Goal: Navigation & Orientation: Find specific page/section

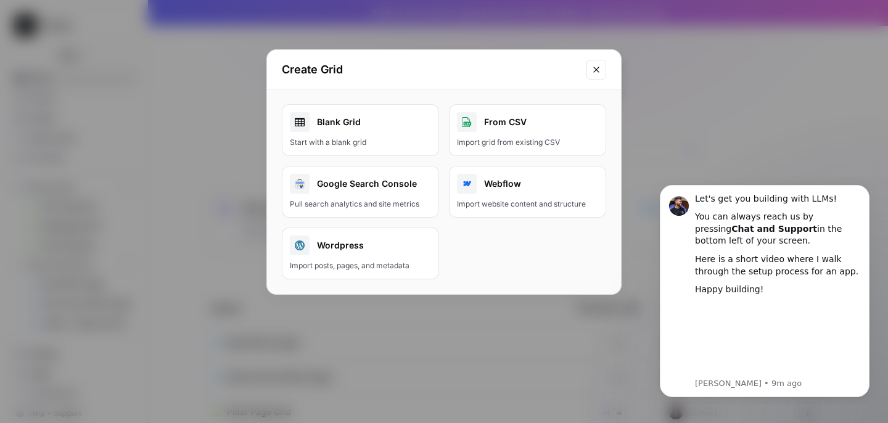
click at [600, 65] on icon "Close modal" at bounding box center [597, 70] width 10 height 10
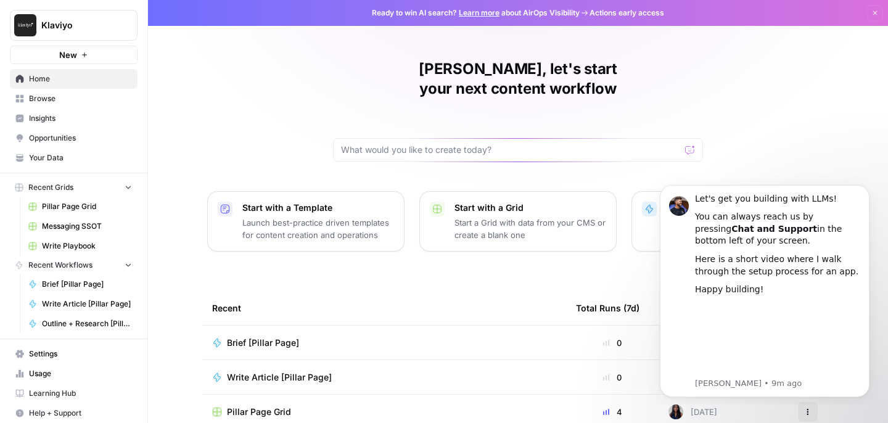
click at [93, 100] on span "Browse" at bounding box center [80, 98] width 103 height 11
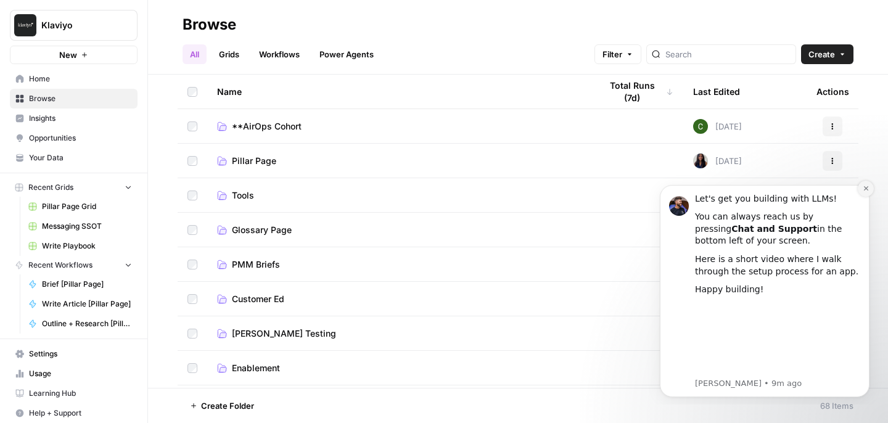
click at [862, 188] on button "Dismiss notification" at bounding box center [866, 189] width 16 height 16
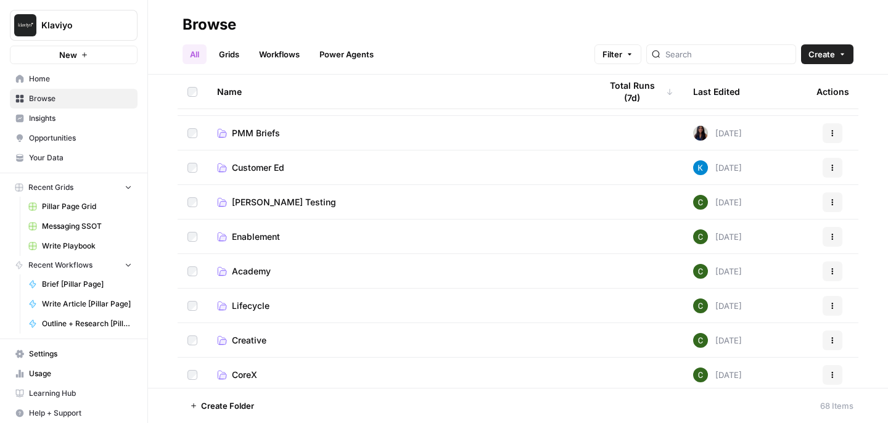
scroll to position [154, 0]
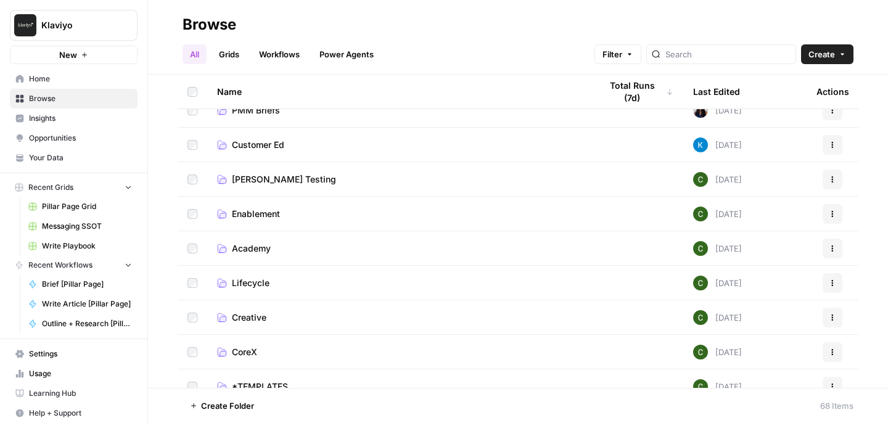
click at [253, 277] on span "Lifecycle" at bounding box center [251, 283] width 38 height 12
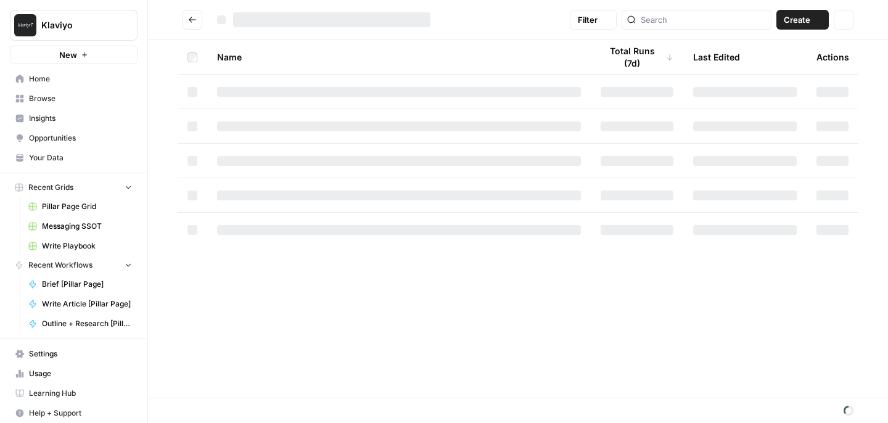
click at [253, 276] on div "Name Total Runs (7d) Last Edited Actions" at bounding box center [518, 219] width 740 height 358
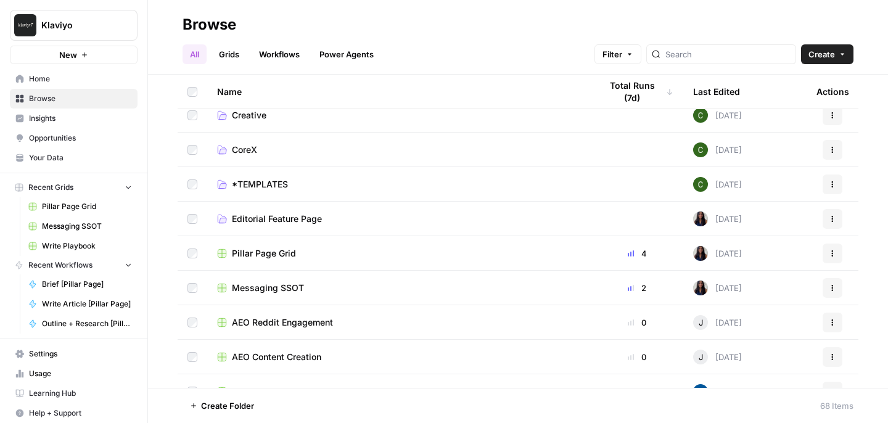
scroll to position [363, 0]
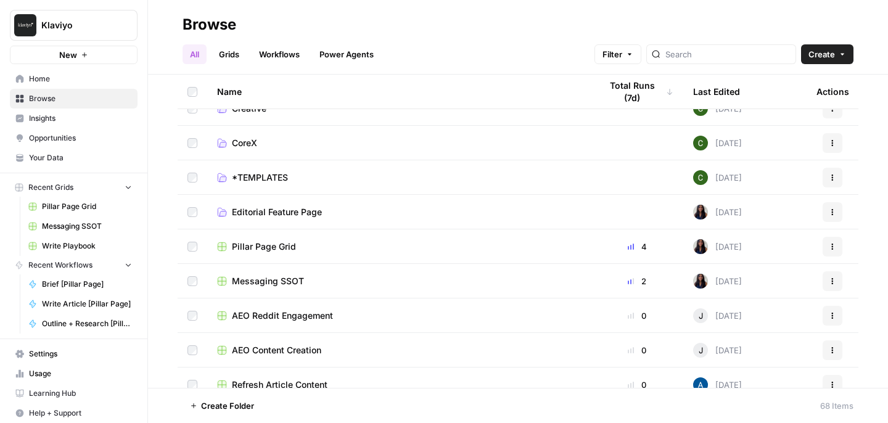
click at [251, 246] on span "Pillar Page Grid" at bounding box center [264, 247] width 64 height 12
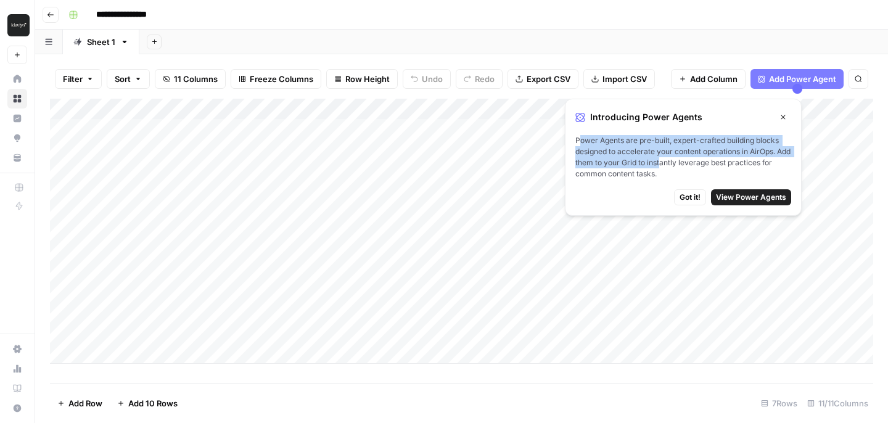
drag, startPoint x: 579, startPoint y: 139, endPoint x: 676, endPoint y: 168, distance: 101.3
click at [676, 168] on span "Power Agents are pre-built, expert-crafted building blocks designed to accelera…" at bounding box center [683, 157] width 216 height 44
click at [677, 168] on span "Power Agents are pre-built, expert-crafted building blocks designed to accelera…" at bounding box center [683, 157] width 216 height 44
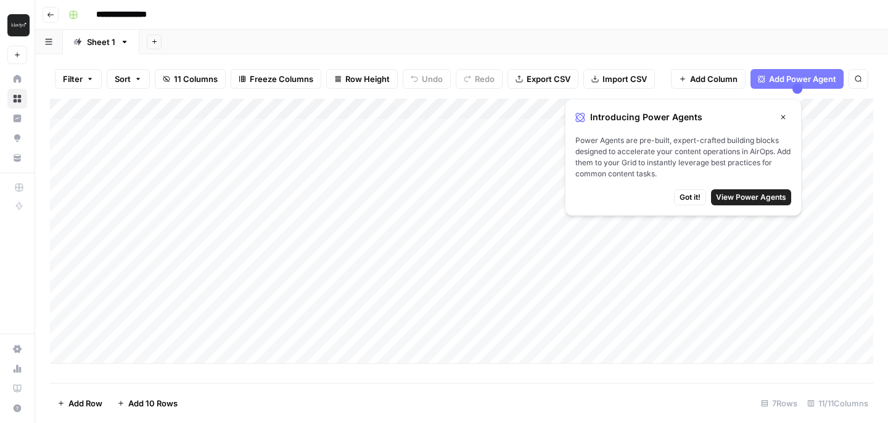
click at [786, 114] on icon "button" at bounding box center [783, 116] width 7 height 7
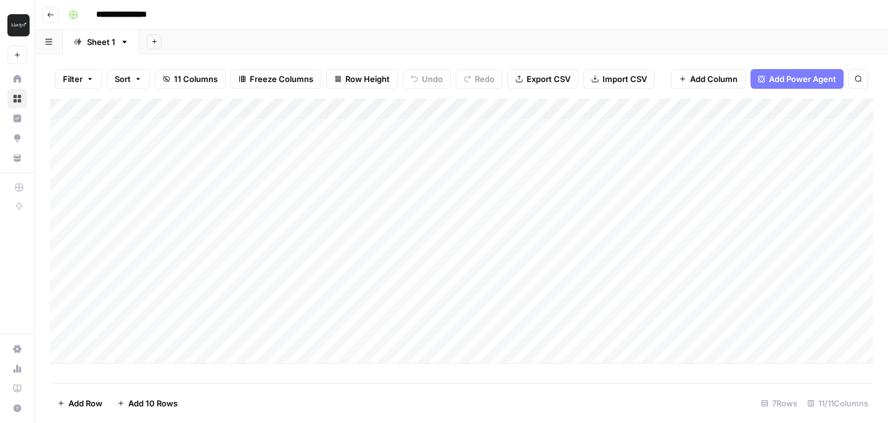
click at [19, 78] on icon at bounding box center [18, 79] width 8 height 8
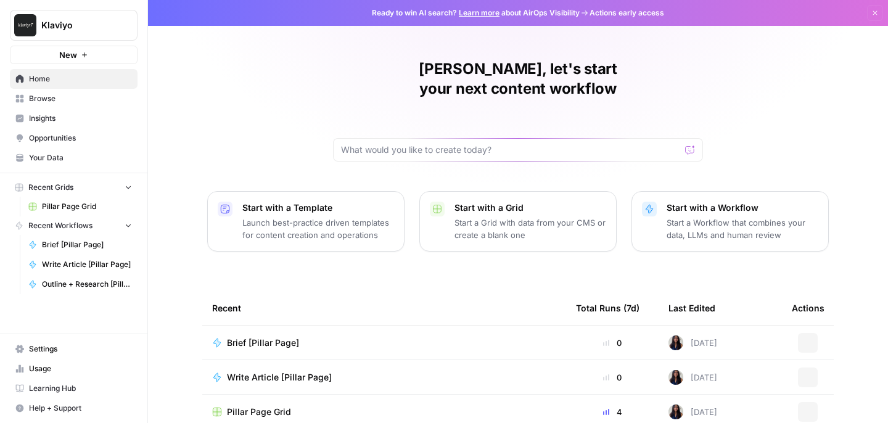
click at [19, 78] on icon at bounding box center [20, 79] width 8 height 8
click at [54, 123] on span "Insights" at bounding box center [80, 118] width 103 height 11
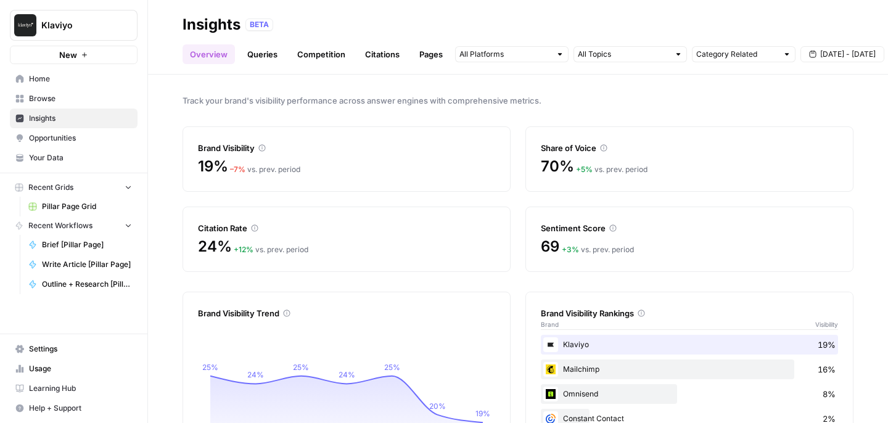
click at [311, 55] on link "Competition" at bounding box center [321, 54] width 63 height 20
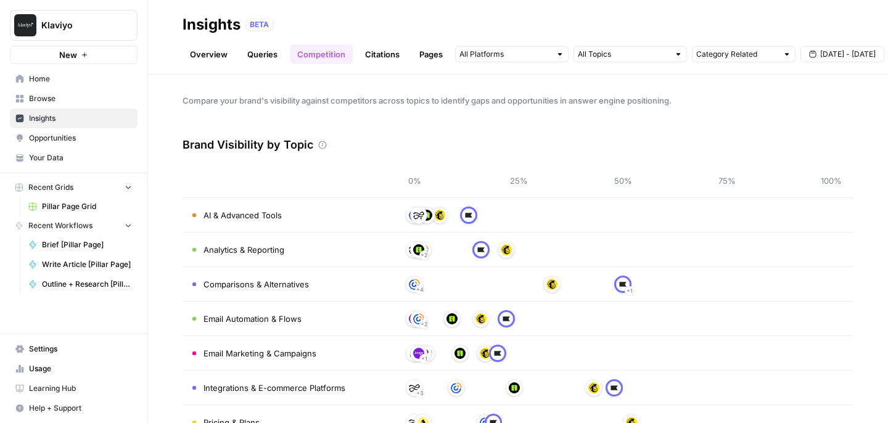
click at [415, 59] on link "Pages" at bounding box center [431, 54] width 38 height 20
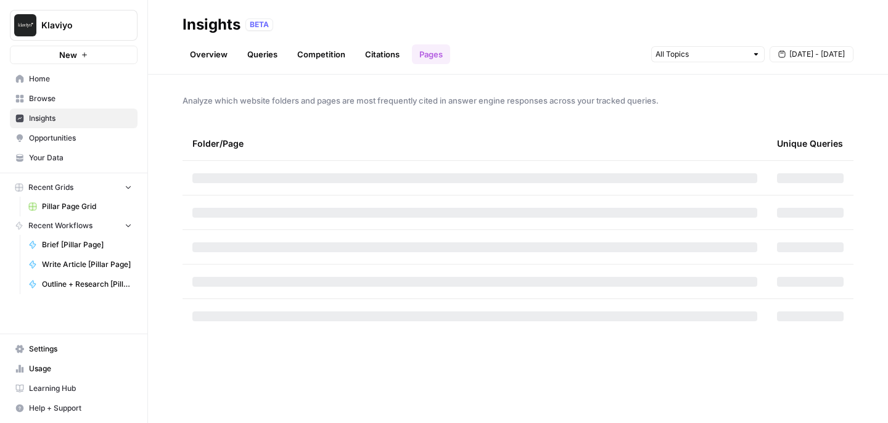
click at [204, 50] on link "Overview" at bounding box center [209, 54] width 52 height 20
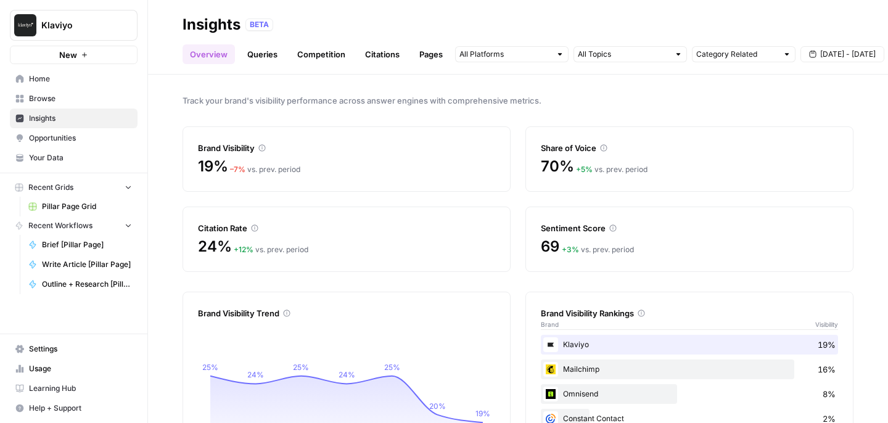
click at [826, 56] on span "[DATE] - [DATE]" at bounding box center [848, 54] width 56 height 11
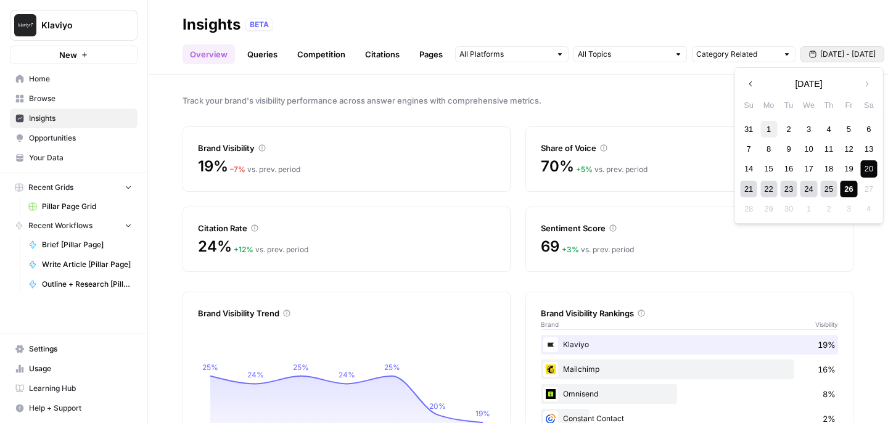
click at [769, 129] on div "1" at bounding box center [769, 129] width 17 height 17
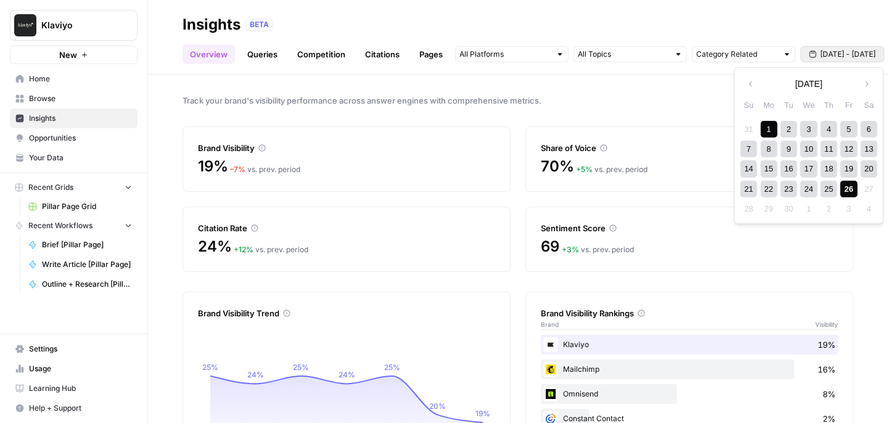
click at [846, 188] on div "26" at bounding box center [849, 189] width 17 height 17
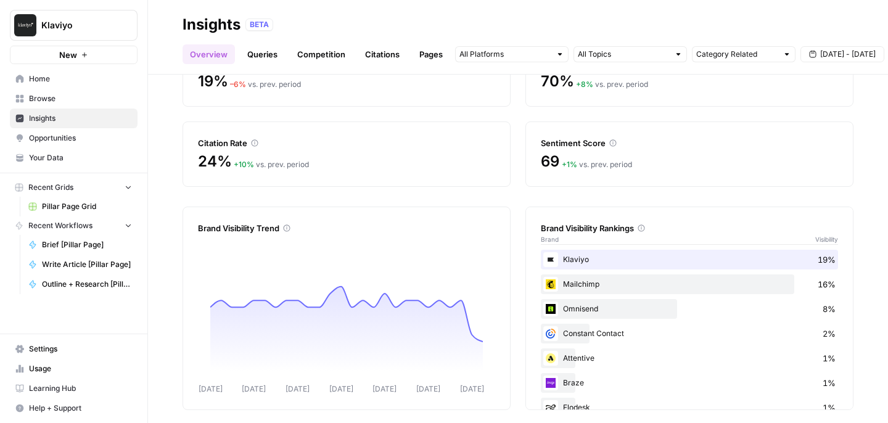
scroll to position [92, 0]
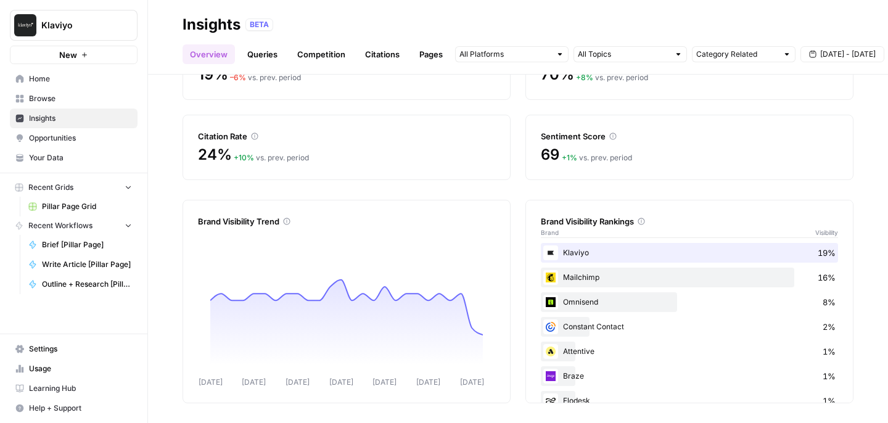
click at [76, 137] on span "Opportunities" at bounding box center [80, 138] width 103 height 11
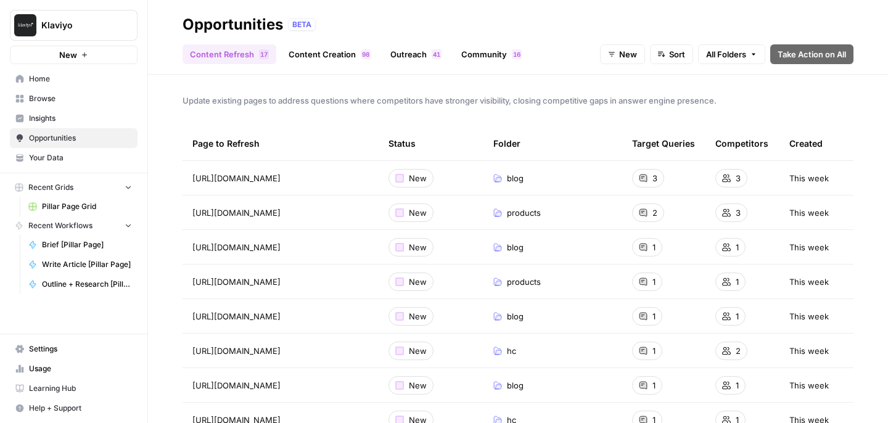
click at [38, 168] on nav "Home Browse Insights Opportunities Your Data" at bounding box center [73, 118] width 147 height 109
click at [42, 159] on span "Your Data" at bounding box center [80, 157] width 103 height 11
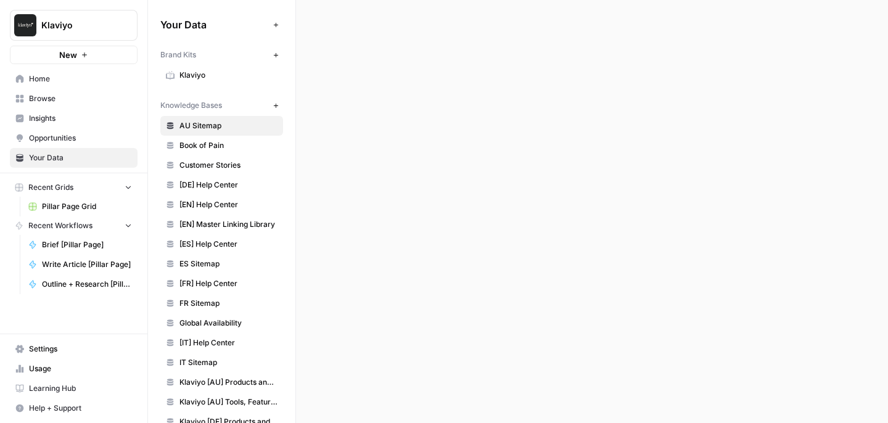
click at [89, 59] on button "New" at bounding box center [74, 55] width 128 height 19
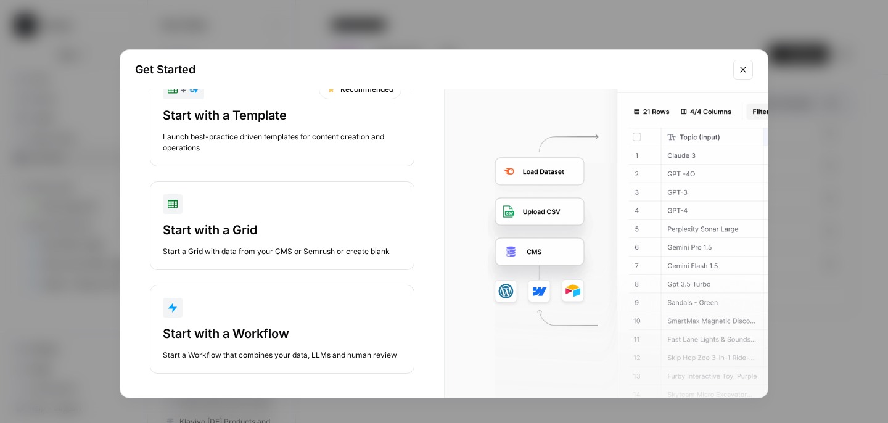
scroll to position [58, 0]
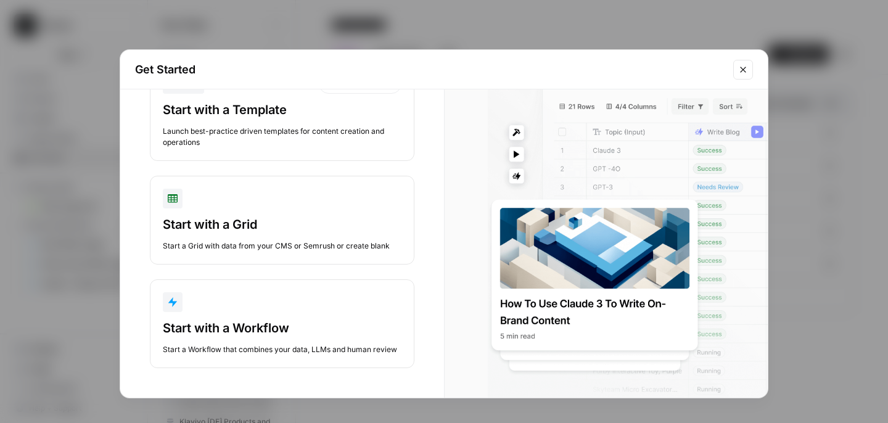
click at [743, 75] on button "Close modal" at bounding box center [743, 70] width 20 height 20
